Goal: Transaction & Acquisition: Purchase product/service

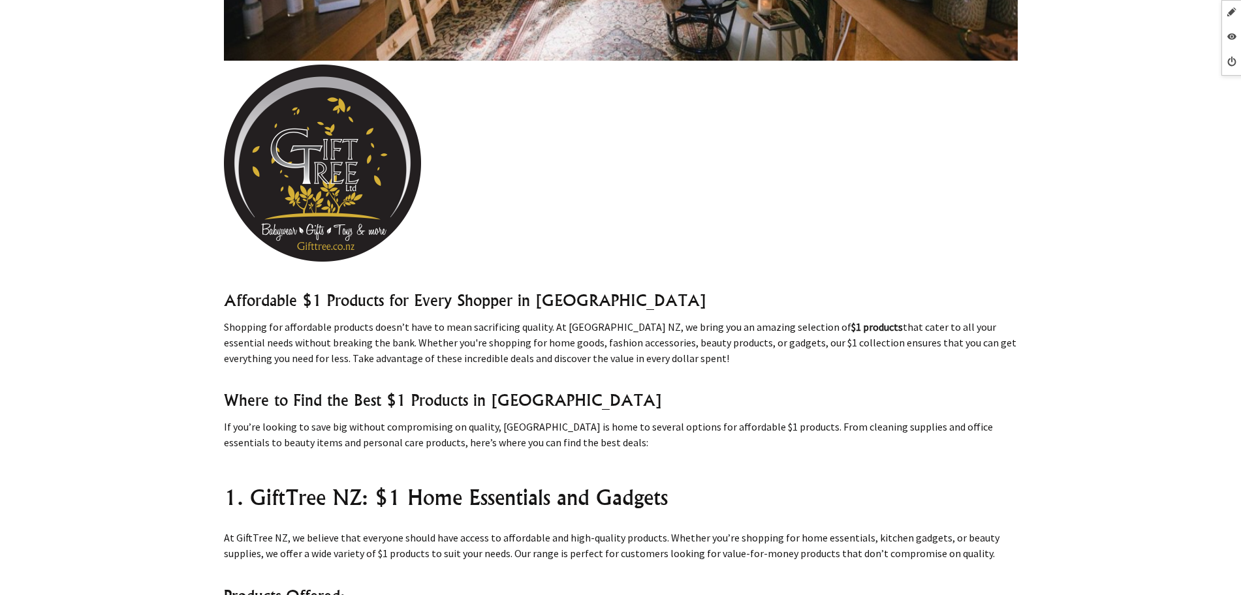
scroll to position [245, 0]
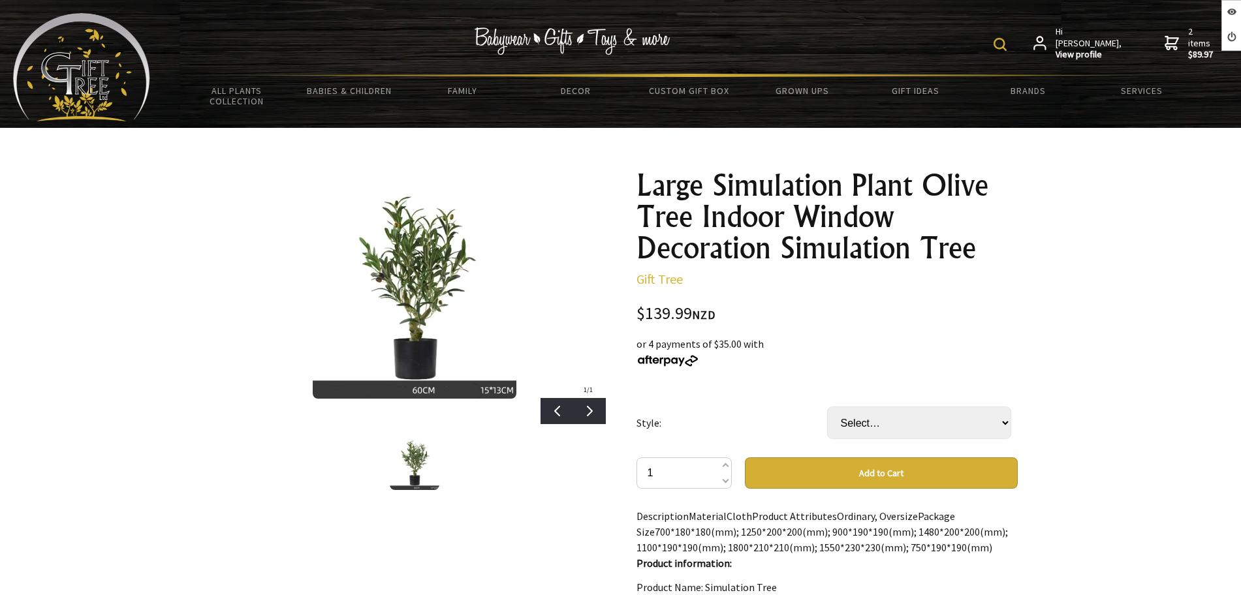
click at [892, 409] on select "Select… 60cm olive tree" at bounding box center [919, 423] width 184 height 33
select select "60cm olive tree"
click at [827, 407] on select "Select… 60cm olive tree" at bounding box center [919, 423] width 184 height 33
drag, startPoint x: 0, startPoint y: 0, endPoint x: 883, endPoint y: 416, distance: 976.5
click at [883, 416] on select "Select… 60cm olive tree 120cm olive tree (+ $109.99)" at bounding box center [915, 423] width 184 height 33
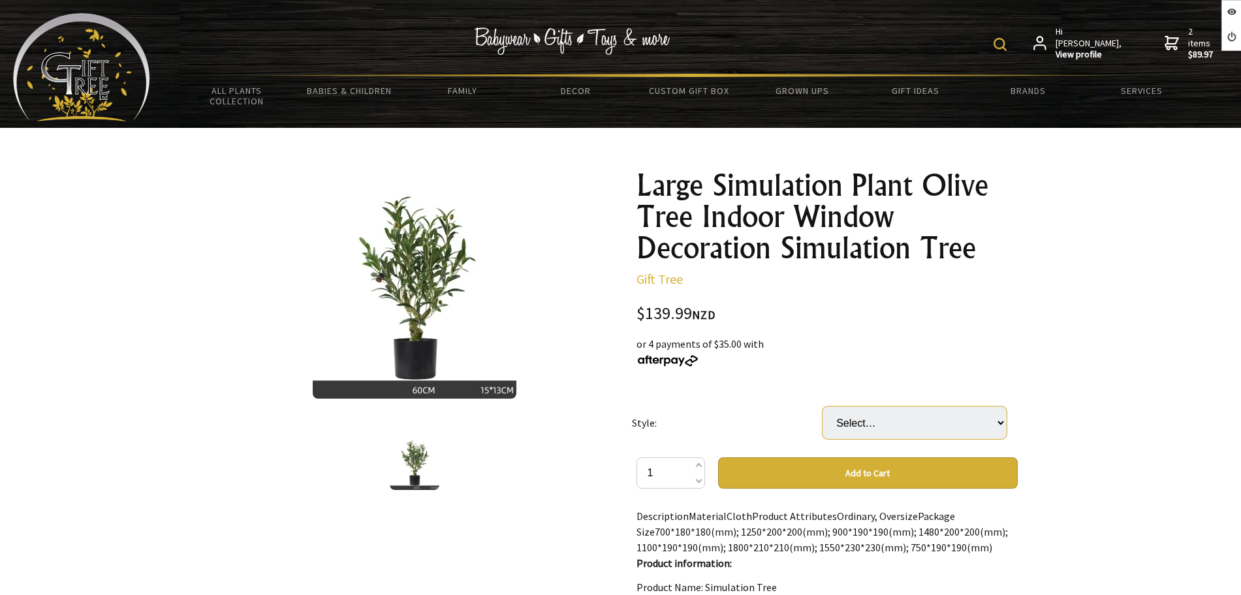
select select "120cm olive tree"
click at [823, 407] on select "Select… 60cm olive tree 120cm olive tree (+ $109.99)" at bounding box center [915, 423] width 184 height 33
select select "120cm olive tree"
click at [823, 407] on select "Select… 60cm olive tree 120cm olive tree (+ $109.99)" at bounding box center [915, 423] width 184 height 33
click at [857, 424] on select "Select… 60cm olive tree 90cm olive tree (+ $29.99)" at bounding box center [915, 423] width 184 height 33
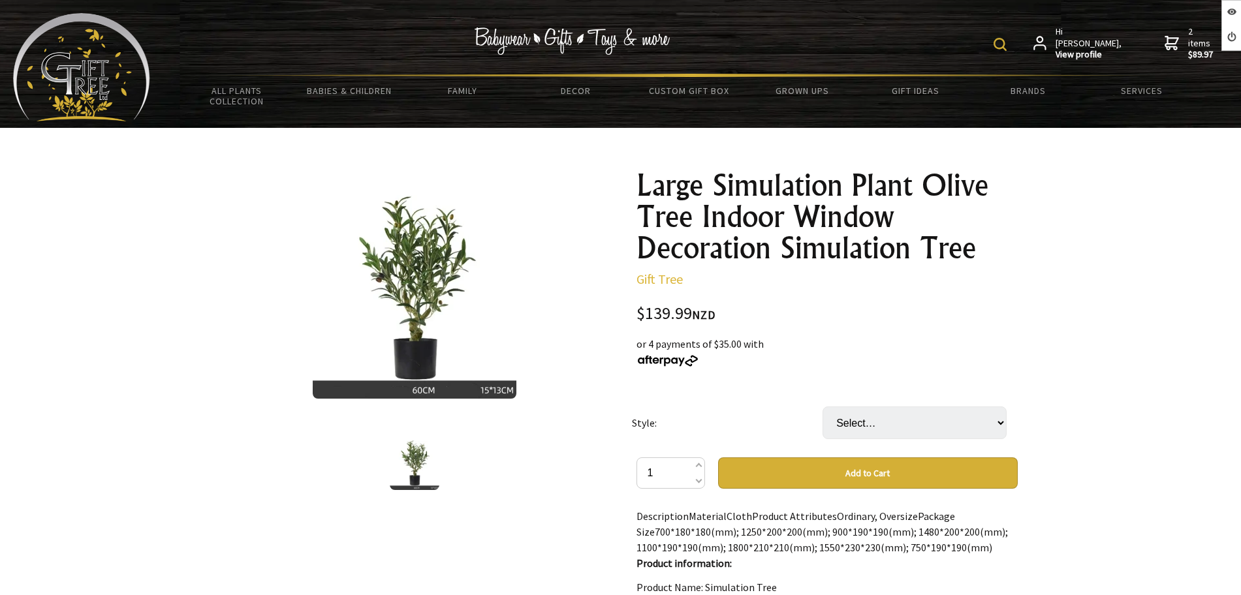
select select "90cm olive tree"
click at [823, 407] on select "Select… 60cm olive tree 90cm olive tree (+ $29.99)" at bounding box center [915, 423] width 184 height 33
drag, startPoint x: 886, startPoint y: 420, endPoint x: 886, endPoint y: 433, distance: 13.7
click at [886, 420] on select "Select… 60cm olive tree 90cm olive tree (+ $29.99)" at bounding box center [915, 423] width 184 height 33
select select "90cm olive tree"
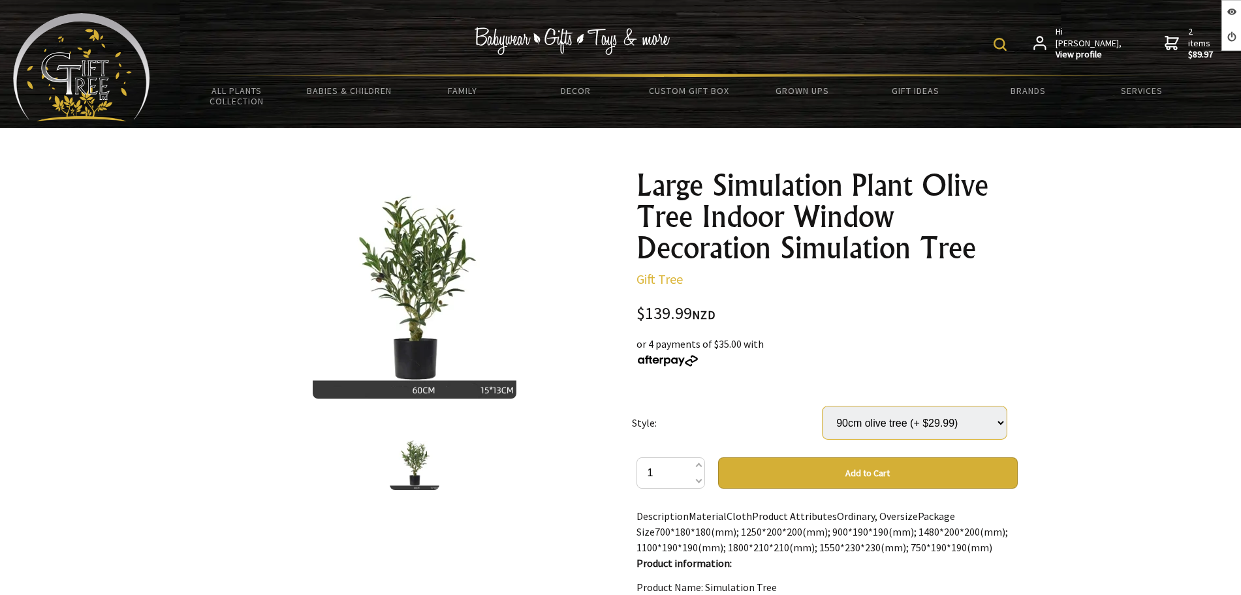
click at [823, 407] on select "Select… 60cm olive tree 90cm olive tree (+ $29.99)" at bounding box center [915, 423] width 184 height 33
